Goal: Information Seeking & Learning: Check status

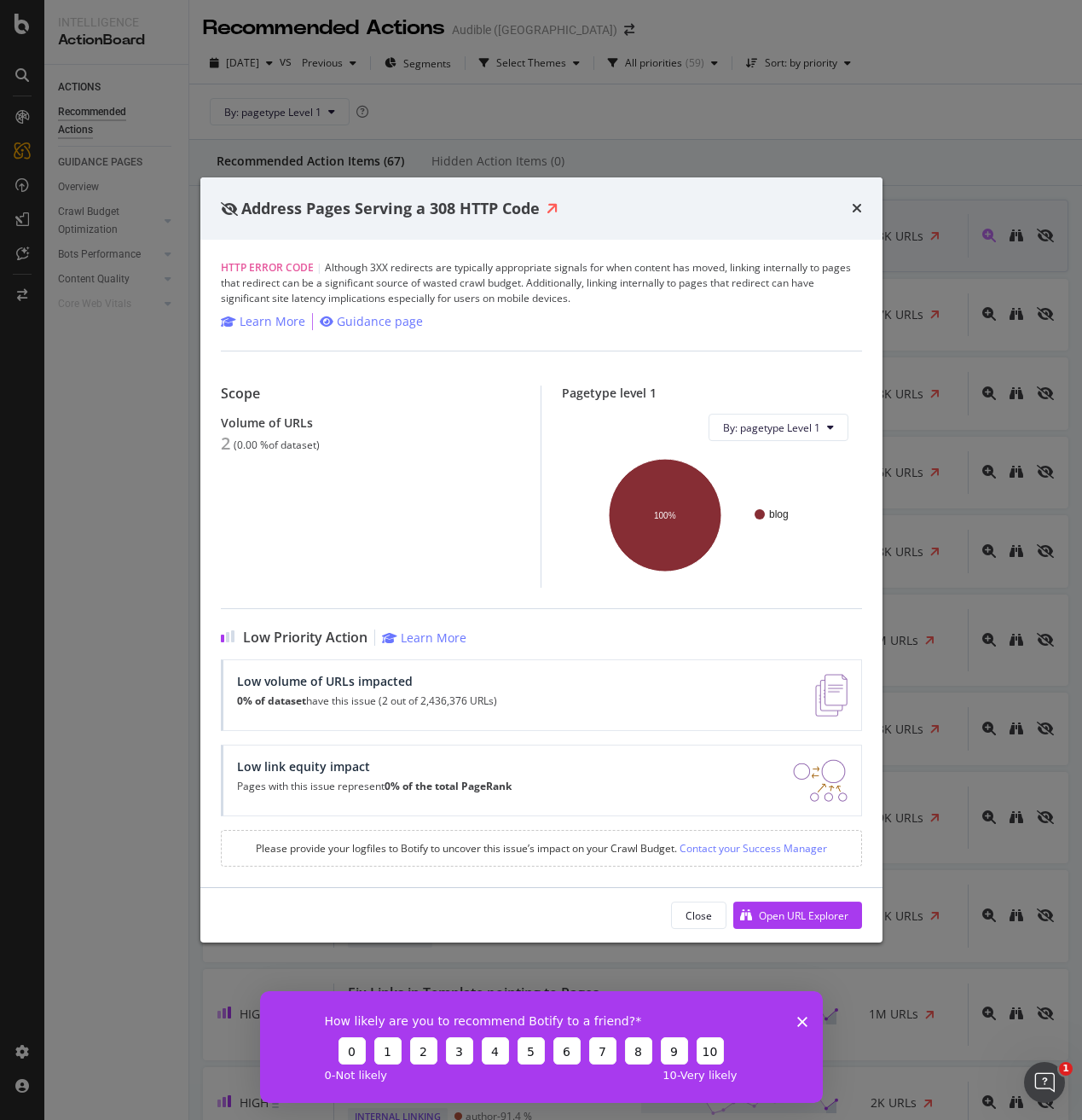
click at [857, 210] on icon "times" at bounding box center [857, 208] width 10 height 14
